Goal: Information Seeking & Learning: Learn about a topic

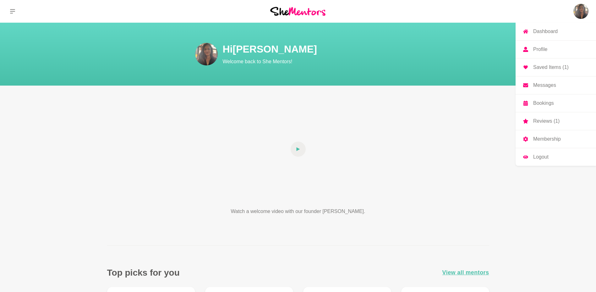
click at [569, 65] on link "Saved Items (1)" at bounding box center [556, 67] width 80 height 18
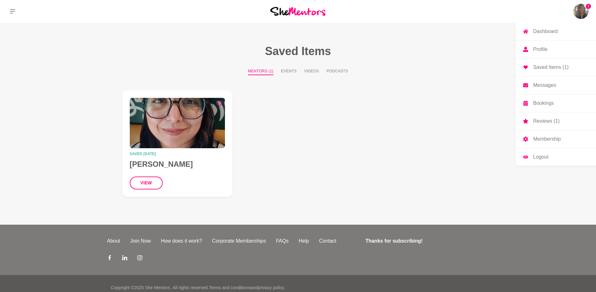
click at [553, 101] on p "Bookings" at bounding box center [544, 103] width 21 height 5
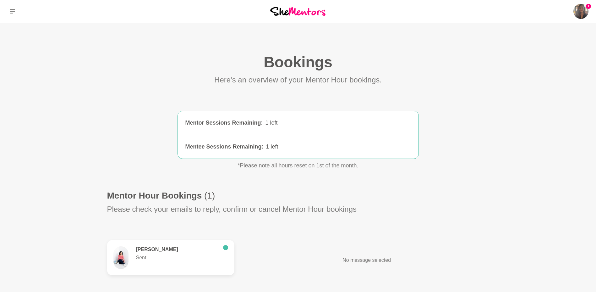
click at [162, 251] on h6 "[PERSON_NAME]" at bounding box center [177, 249] width 82 height 6
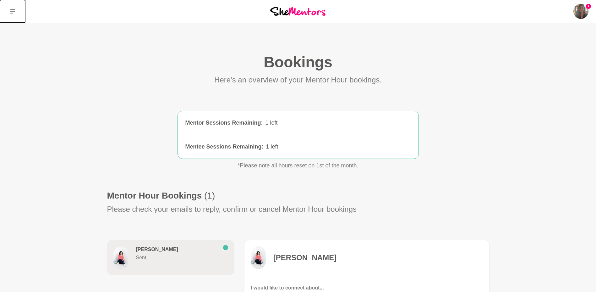
click at [12, 11] on icon at bounding box center [12, 11] width 5 height 4
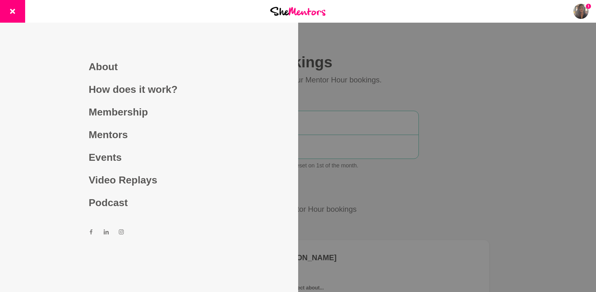
click at [433, 182] on div at bounding box center [298, 146] width 596 height 292
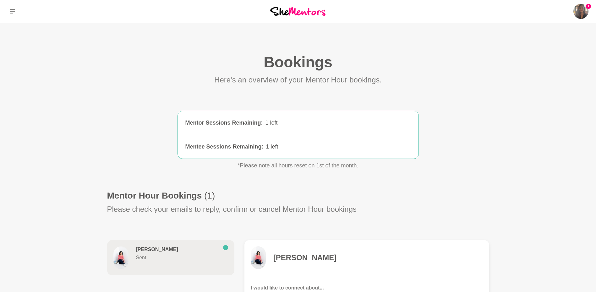
click at [286, 250] on div "[PERSON_NAME]" at bounding box center [367, 257] width 232 height 23
click at [286, 257] on h4 "[PERSON_NAME]" at bounding box center [305, 257] width 63 height 9
click at [282, 261] on h4 "[PERSON_NAME]" at bounding box center [305, 257] width 63 height 9
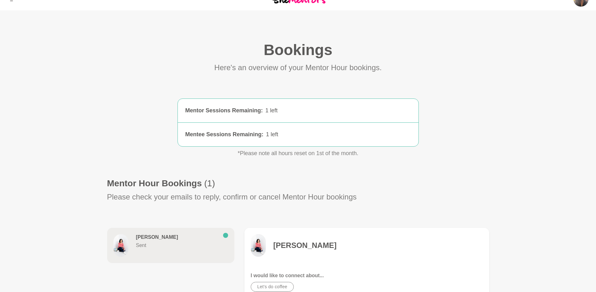
scroll to position [12, 0]
click at [154, 239] on h6 "[PERSON_NAME]" at bounding box center [177, 237] width 82 height 6
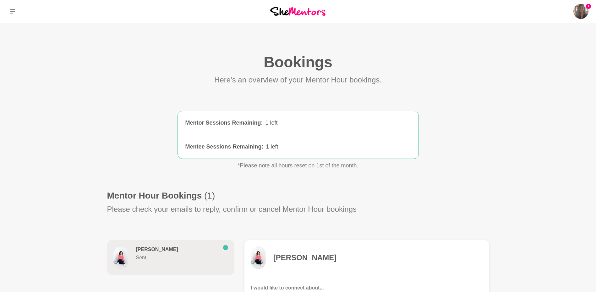
click at [299, 258] on h4 "[PERSON_NAME]" at bounding box center [305, 257] width 63 height 9
click at [583, 14] on img at bounding box center [581, 11] width 15 height 15
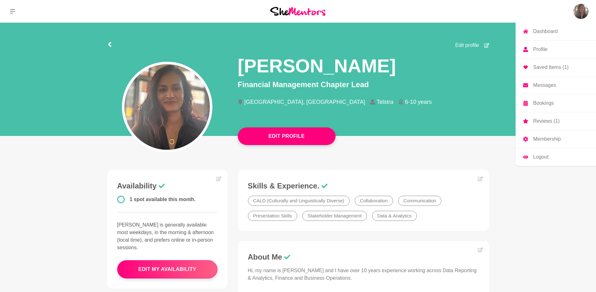
click at [549, 121] on p "Reviews (1)" at bounding box center [547, 121] width 26 height 5
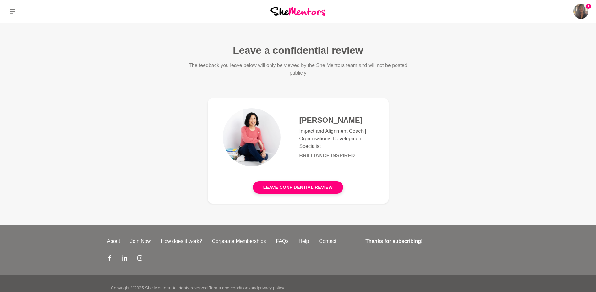
click at [266, 128] on img at bounding box center [252, 137] width 58 height 58
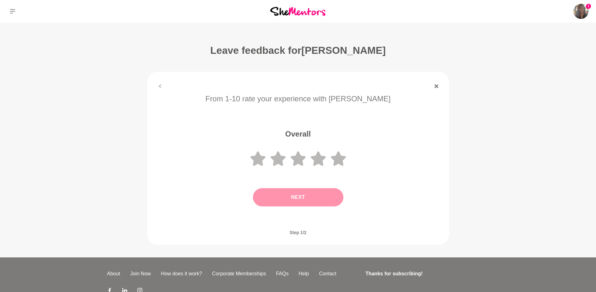
click at [160, 85] on div at bounding box center [298, 86] width 302 height 4
click at [437, 86] on icon at bounding box center [437, 86] width 4 height 4
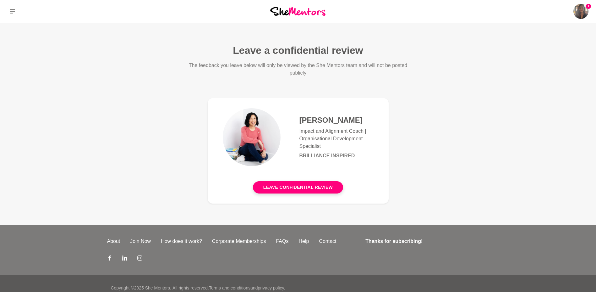
click at [283, 14] on img at bounding box center [297, 11] width 55 height 8
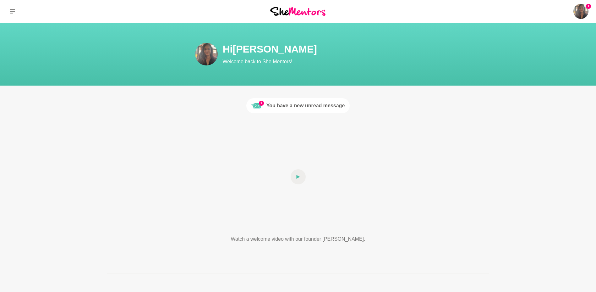
click at [301, 109] on div "You have a new unread message" at bounding box center [306, 106] width 79 height 8
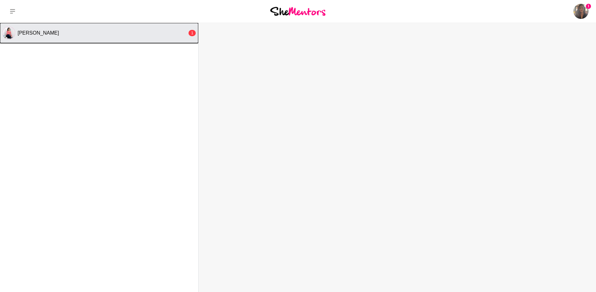
click at [159, 35] on div "[PERSON_NAME]" at bounding box center [103, 33] width 170 height 6
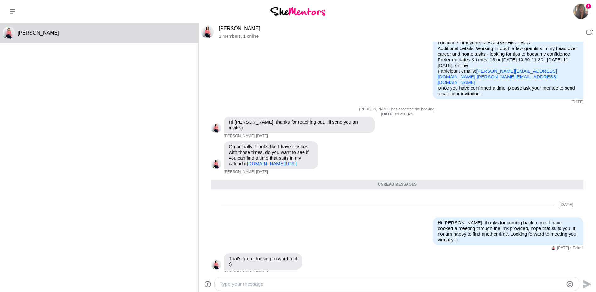
scroll to position [58, 0]
click at [13, 11] on icon at bounding box center [12, 11] width 5 height 4
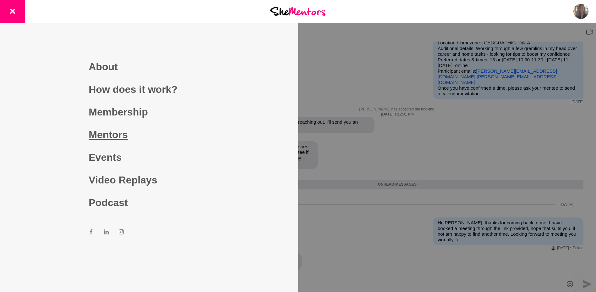
click at [115, 139] on link "Mentors" at bounding box center [149, 134] width 121 height 23
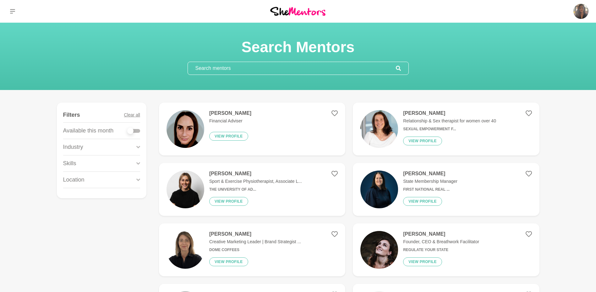
click at [219, 68] on input "text" at bounding box center [292, 68] width 208 height 13
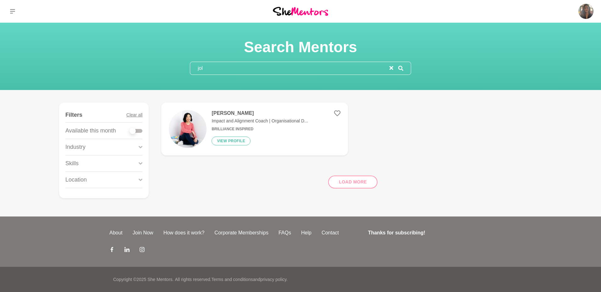
type input "jol"
click at [237, 114] on h4 "[PERSON_NAME]" at bounding box center [260, 113] width 96 height 6
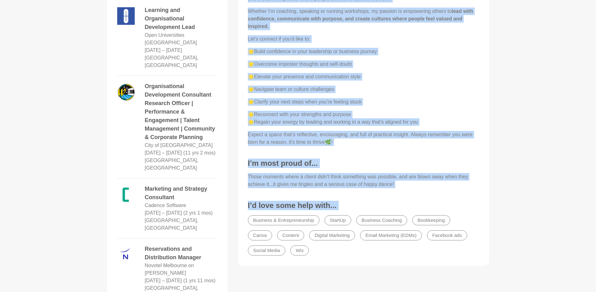
scroll to position [478, 0]
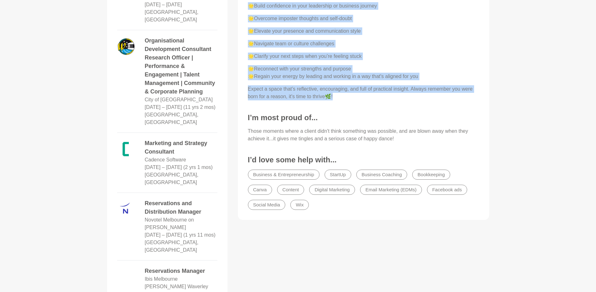
drag, startPoint x: 246, startPoint y: 93, endPoint x: 403, endPoint y: 88, distance: 156.6
click at [403, 88] on div "About Me Hi, I’m [PERSON_NAME], Impact and Alignment Coach, Development and Cul…" at bounding box center [363, 31] width 239 height 364
copy div "Lo, I’d Sitamet, Consec adi Elitseddo Eiusm, Temporincid utl Etdolor magnaaliqu…"
click at [513, 92] on main "Booked Out [PERSON_NAME] Impact and Alignment Coach | Organisational Developmen…" at bounding box center [298, 63] width 596 height 1039
